Goal: Task Accomplishment & Management: Complete application form

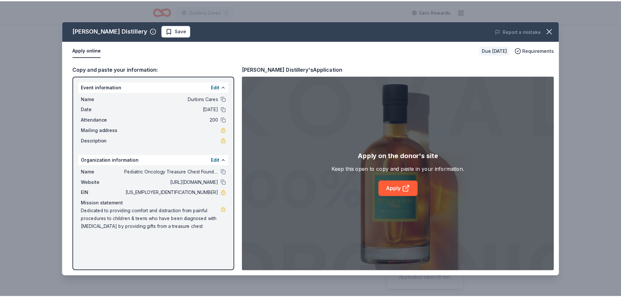
scroll to position [260, 0]
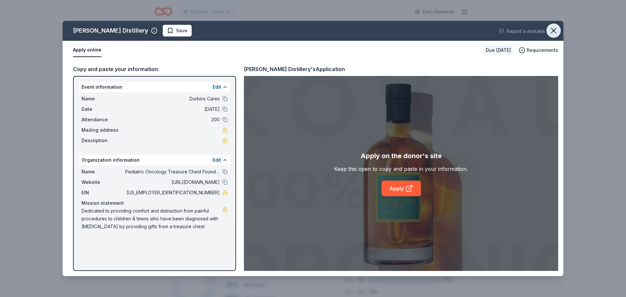
click at [556, 32] on icon "button" at bounding box center [553, 30] width 9 height 9
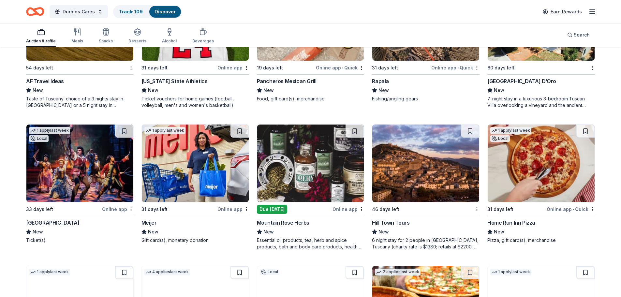
scroll to position [2236, 0]
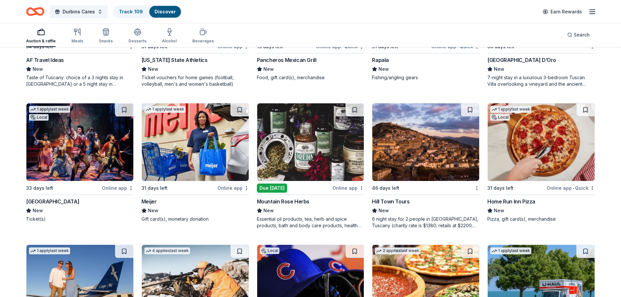
click at [79, 199] on div "[GEOGRAPHIC_DATA]" at bounding box center [52, 202] width 53 height 8
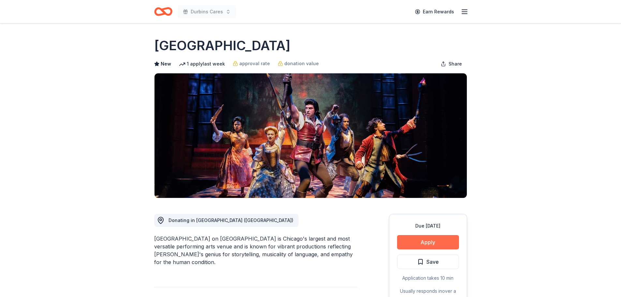
click at [430, 240] on button "Apply" at bounding box center [428, 242] width 62 height 14
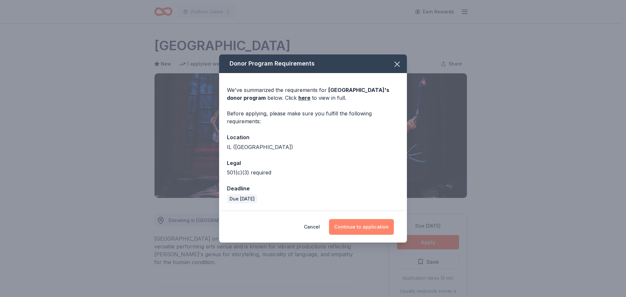
click at [362, 222] on button "Continue to application" at bounding box center [361, 227] width 65 height 16
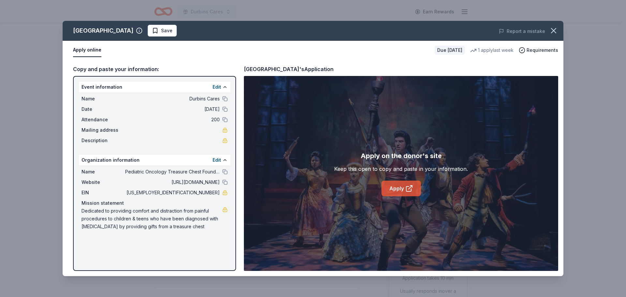
click at [400, 184] on link "Apply" at bounding box center [401, 189] width 39 height 16
